Goal: Find specific page/section: Find specific page/section

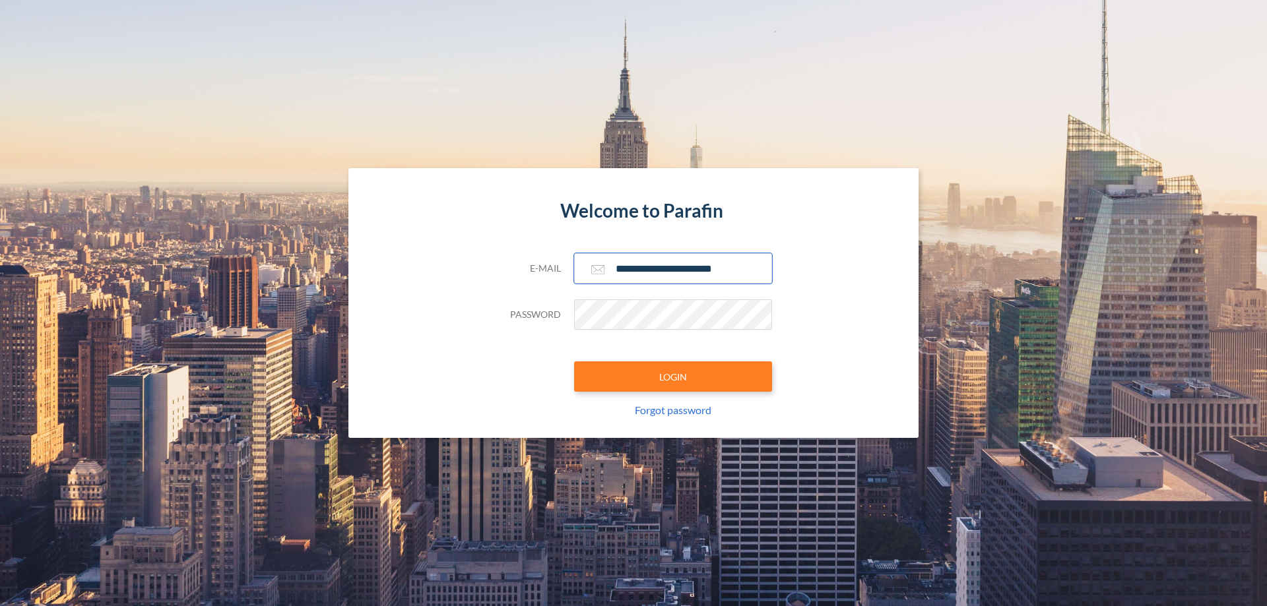
type input "**********"
click at [673, 377] on button "LOGIN" at bounding box center [673, 377] width 198 height 30
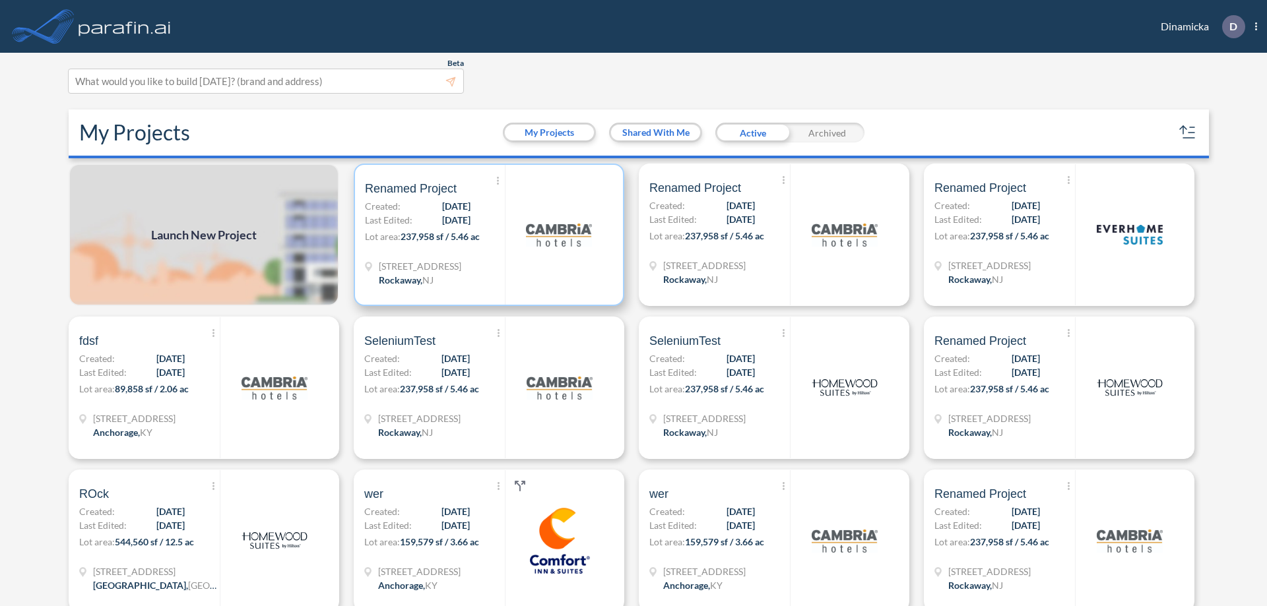
scroll to position [3, 0]
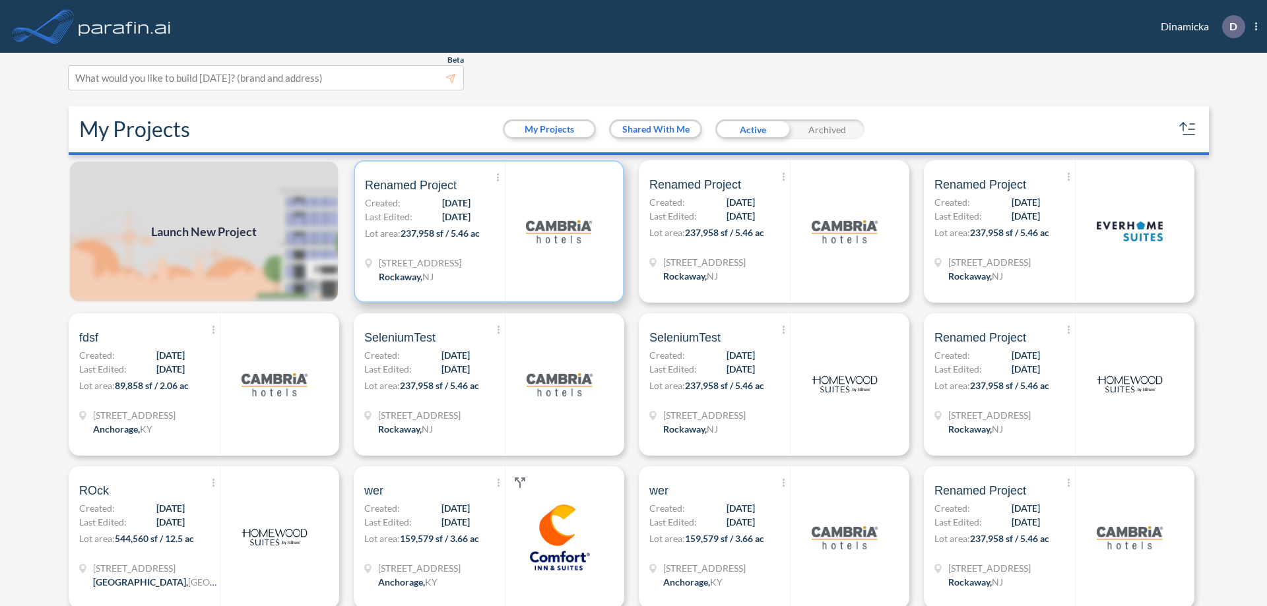
click at [486, 232] on p "Lot area: 237,958 sf / 5.46 ac" at bounding box center [435, 235] width 140 height 19
